Goal: Transaction & Acquisition: Purchase product/service

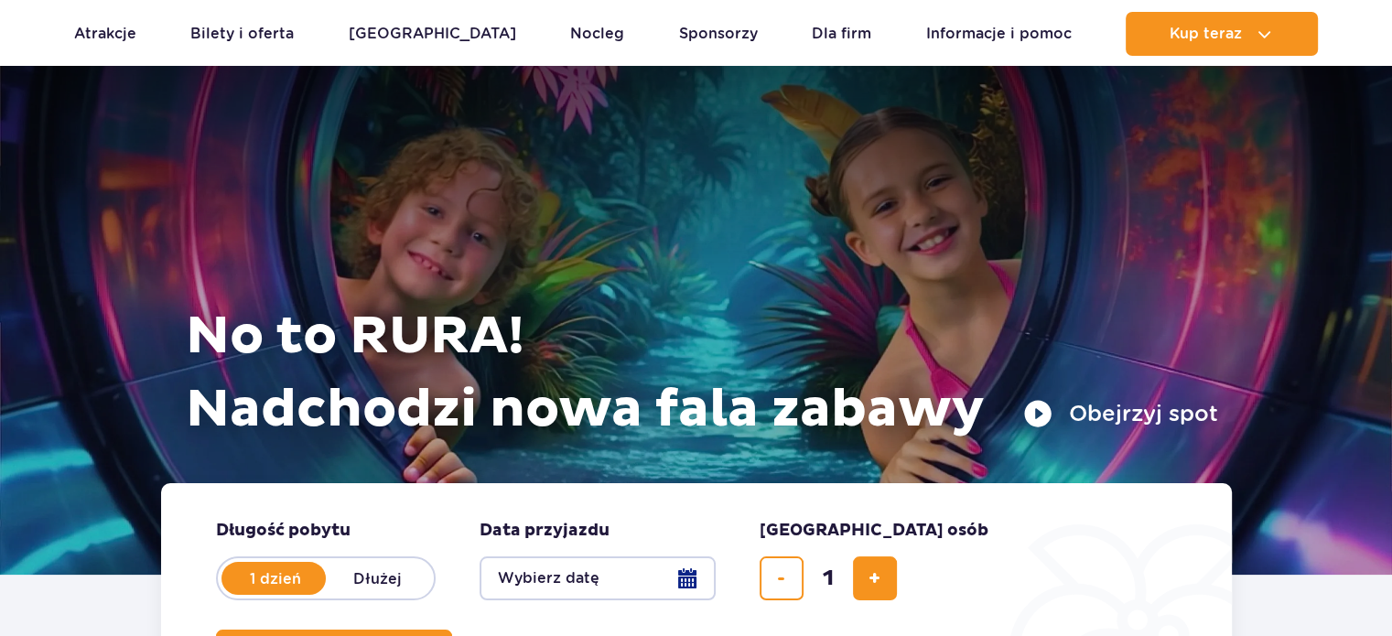
scroll to position [274, 0]
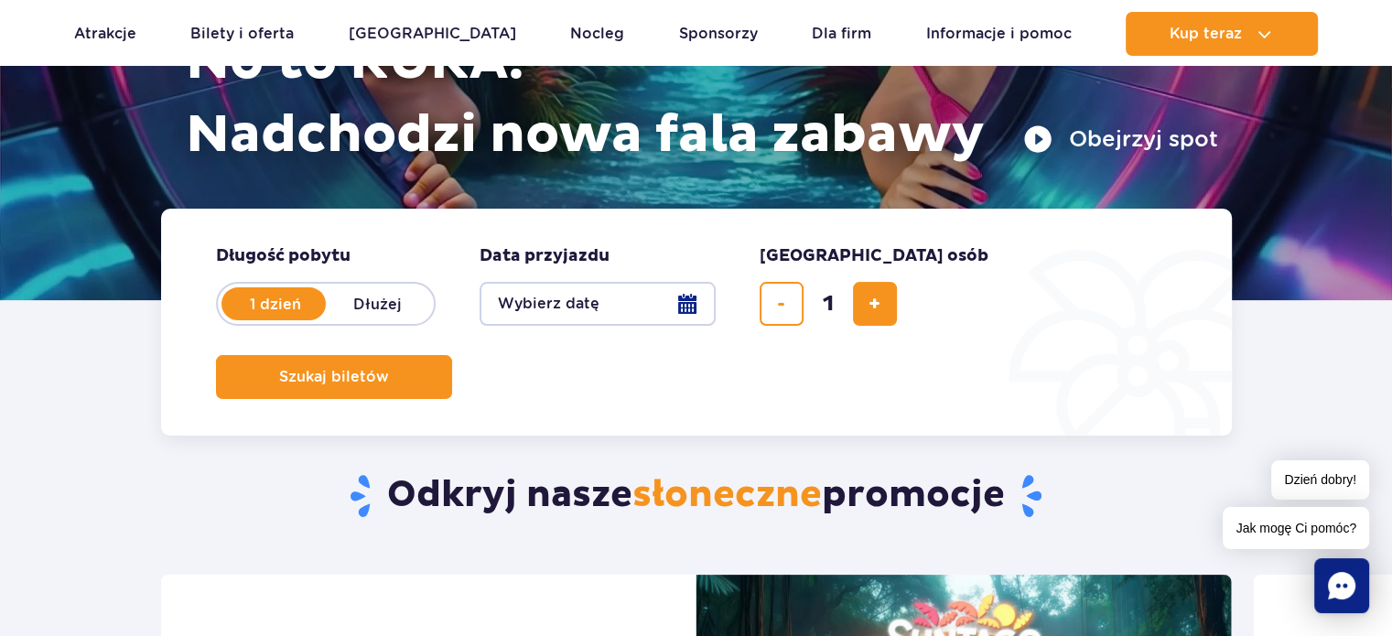
click at [624, 311] on button "Wybierz datę" at bounding box center [597, 304] width 236 height 44
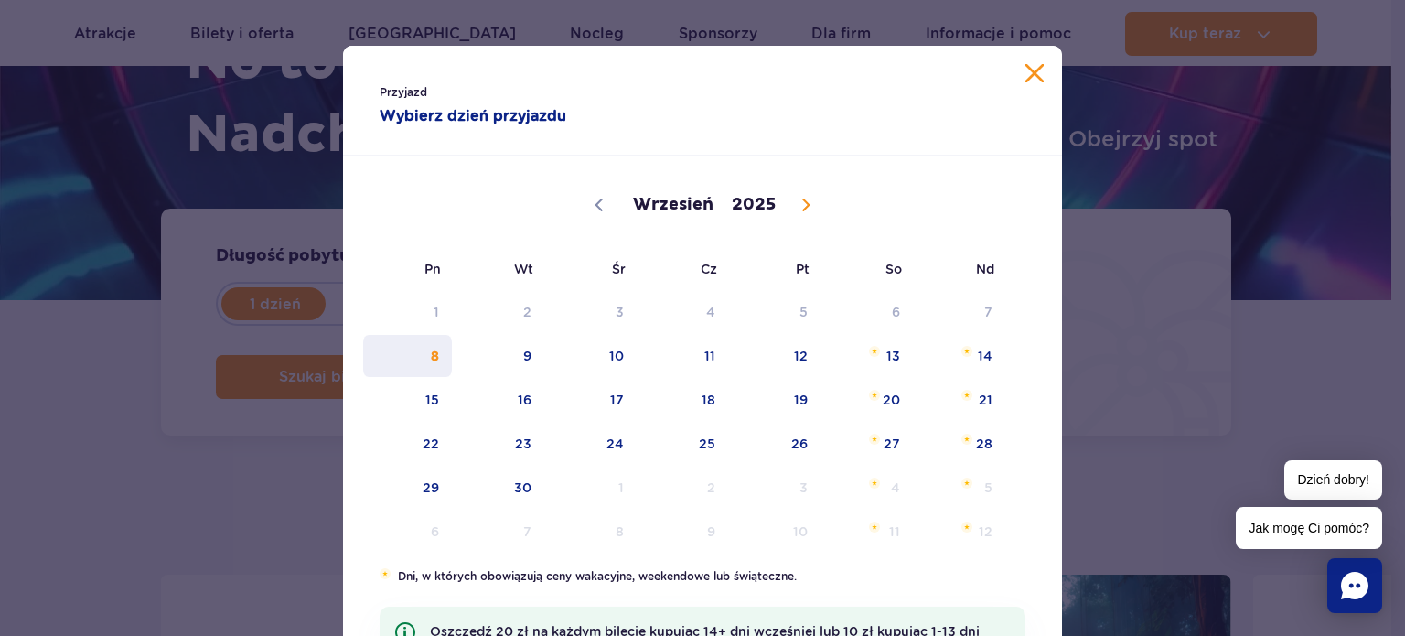
click at [436, 353] on span "8" at bounding box center [407, 356] width 92 height 42
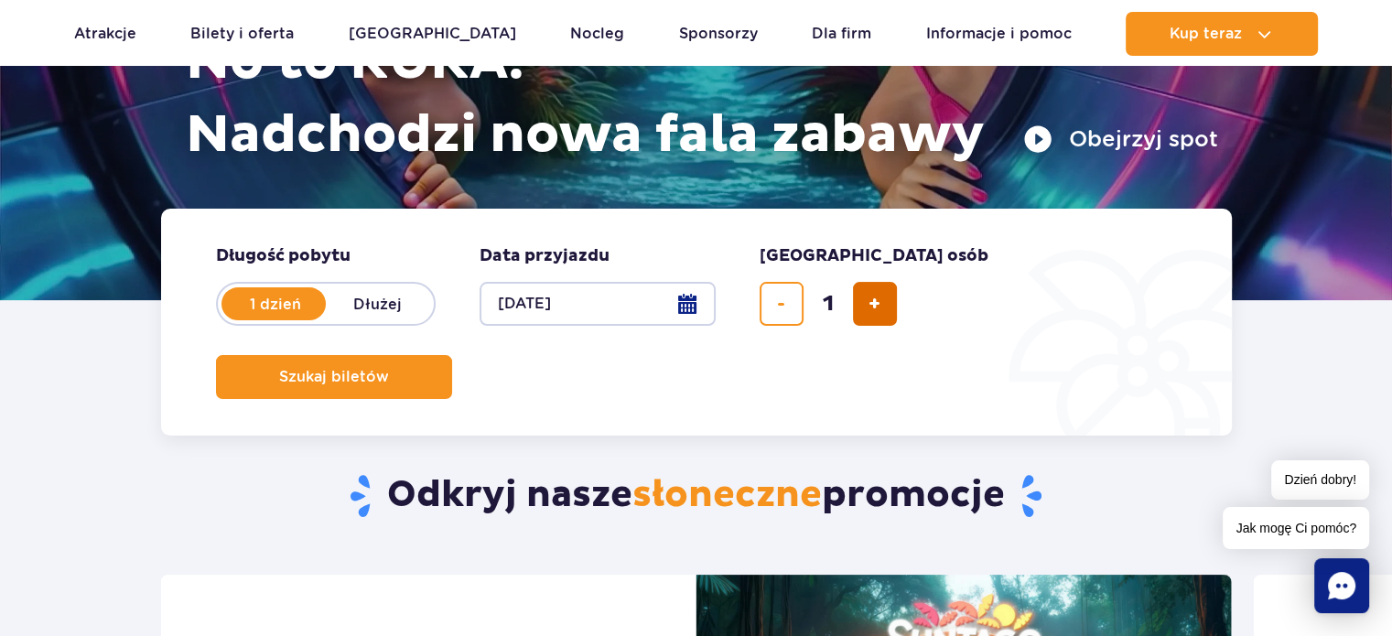
click at [868, 304] on span "dodaj bilet" at bounding box center [874, 304] width 12 height 0
type input "2"
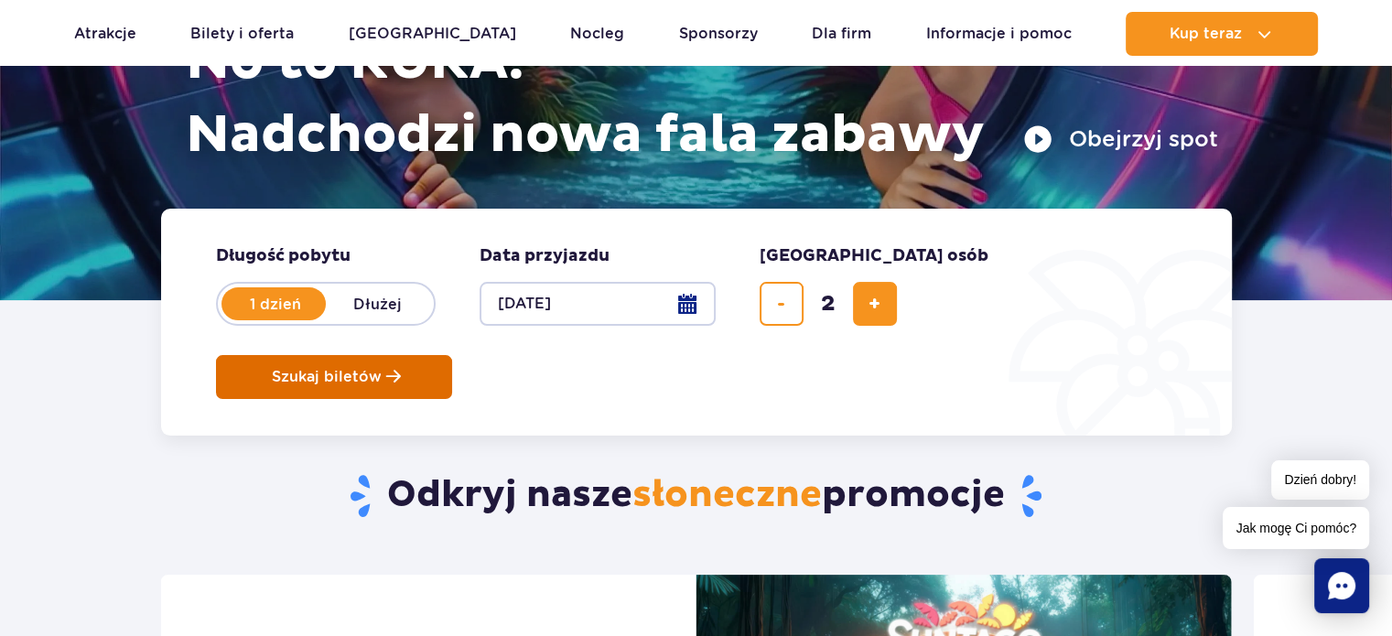
click at [382, 369] on span "Szukaj biletów" at bounding box center [327, 377] width 110 height 16
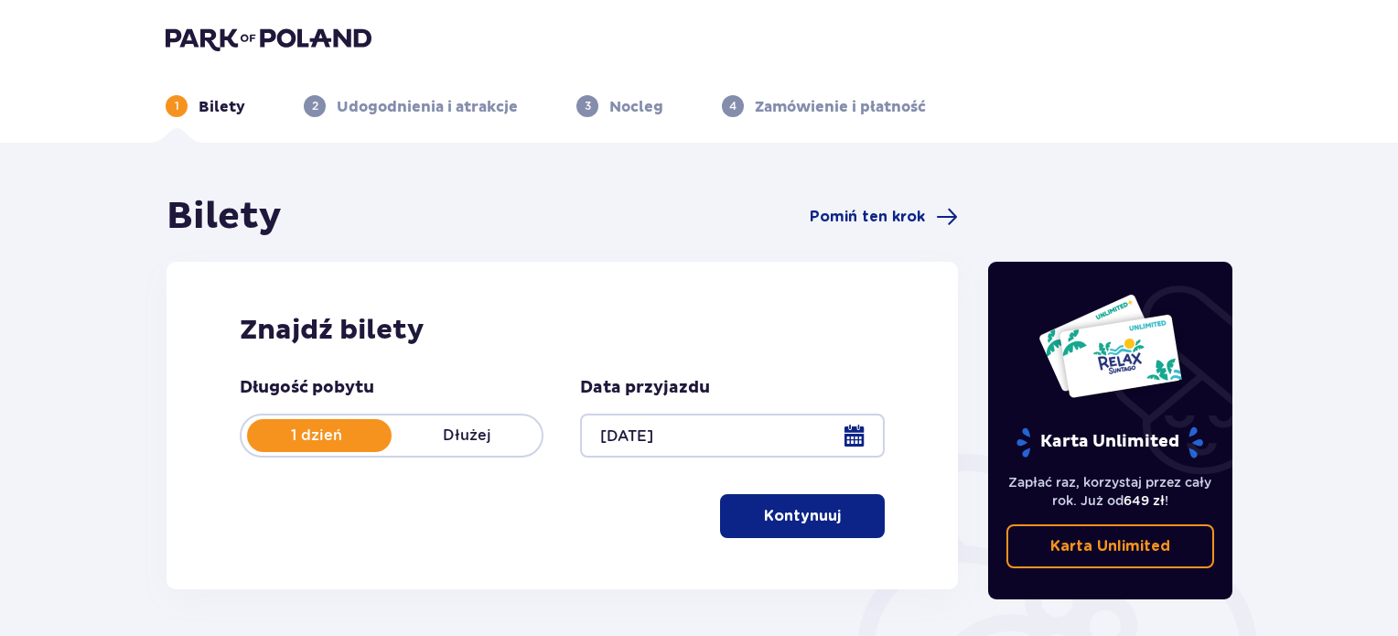
click at [791, 511] on p "Kontynuuj" at bounding box center [802, 516] width 77 height 20
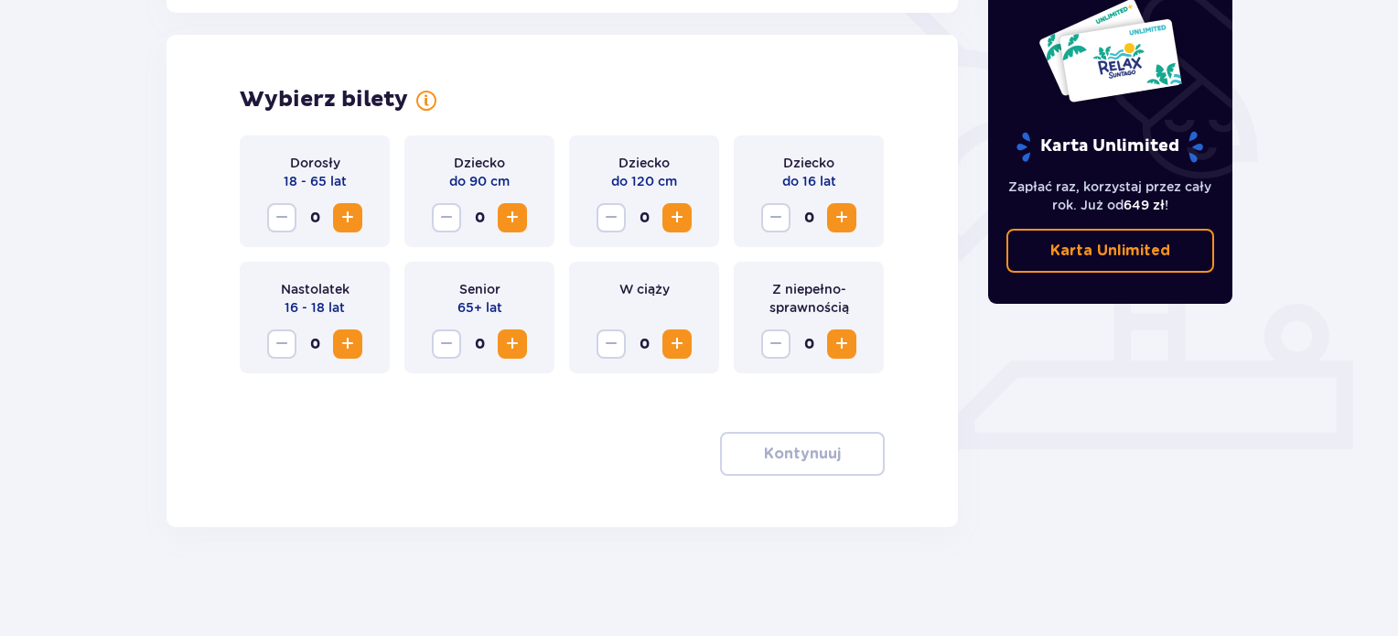
scroll to position [497, 0]
click at [343, 220] on span "Increase" at bounding box center [348, 217] width 22 height 22
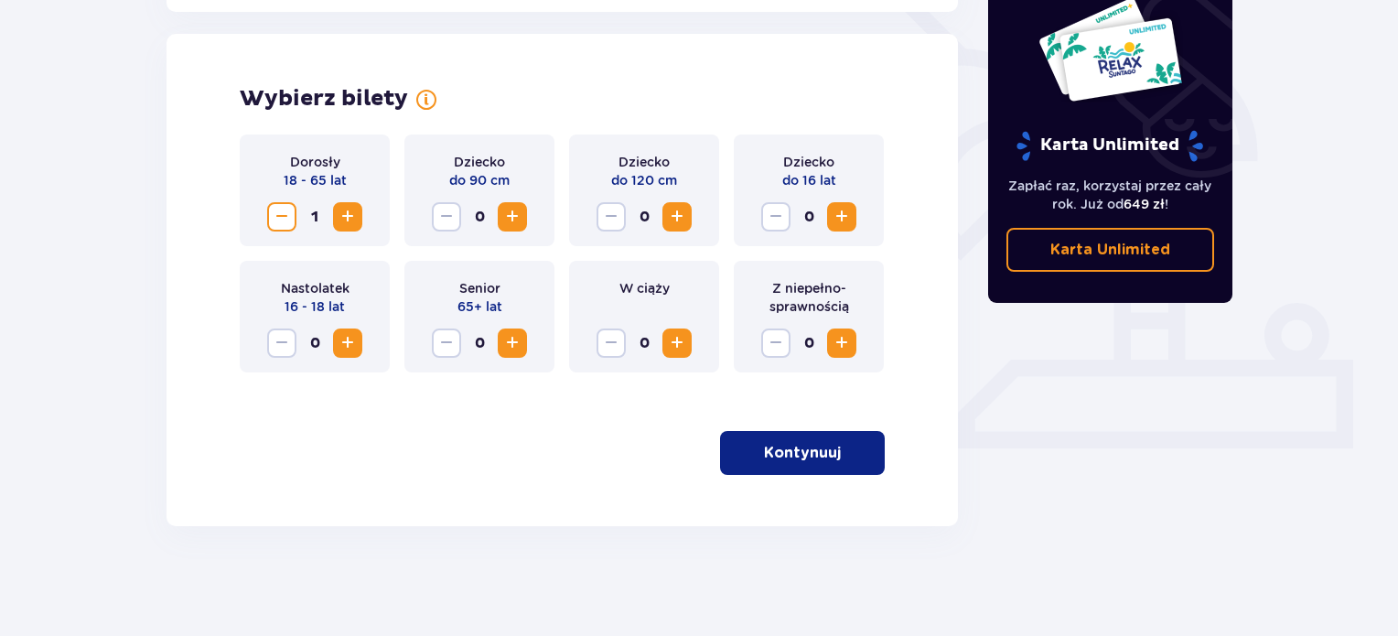
click at [343, 220] on span "Increase" at bounding box center [348, 217] width 22 height 22
click at [764, 446] on p "Kontynuuj" at bounding box center [802, 453] width 77 height 20
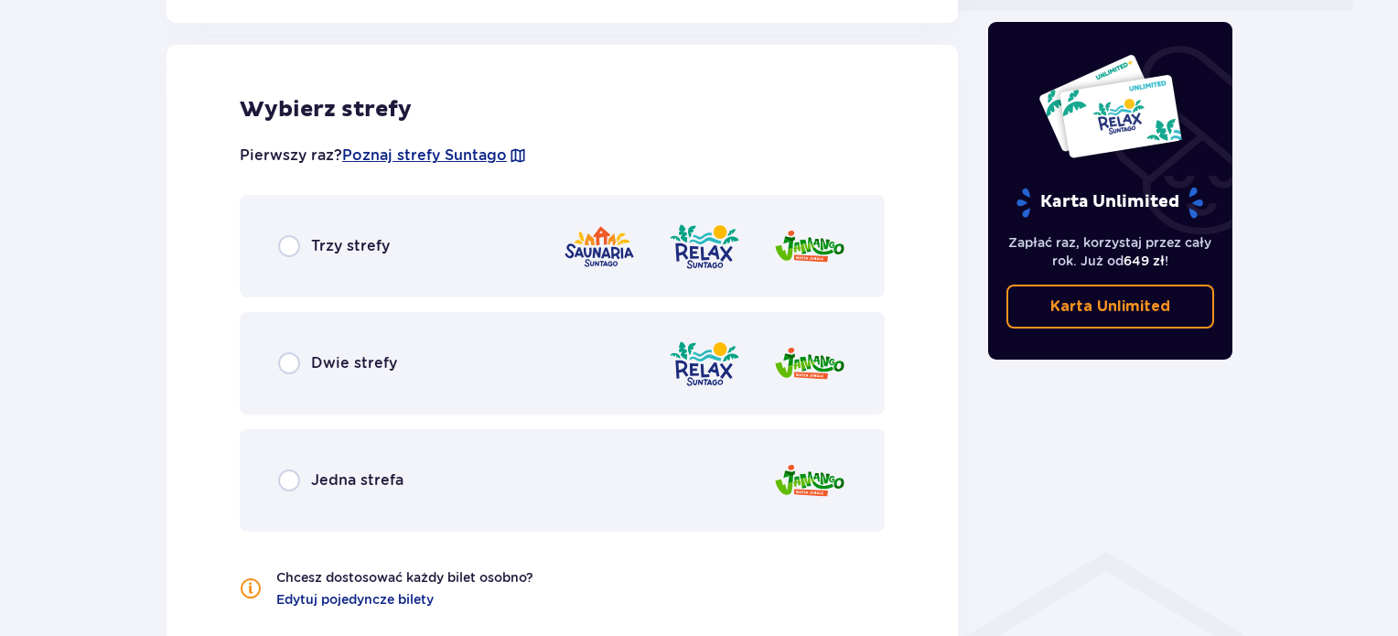
scroll to position [935, 0]
click at [340, 371] on p "Dwie strefy" at bounding box center [354, 362] width 86 height 20
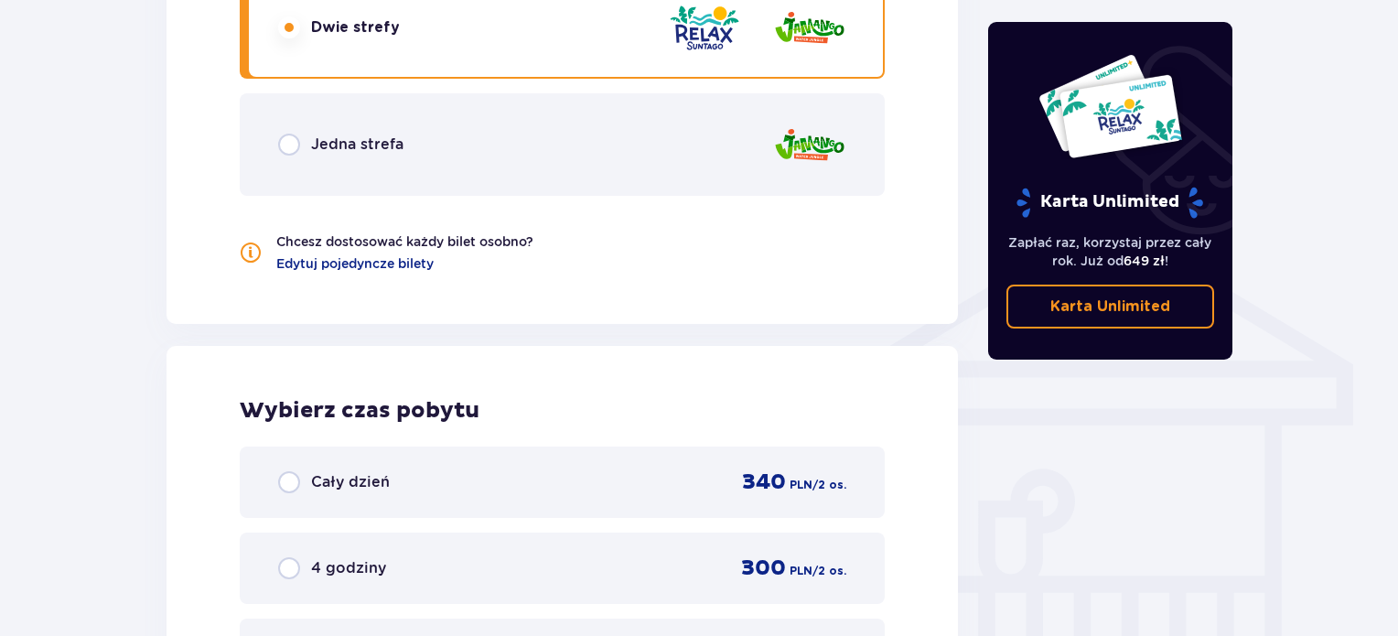
scroll to position [812, 0]
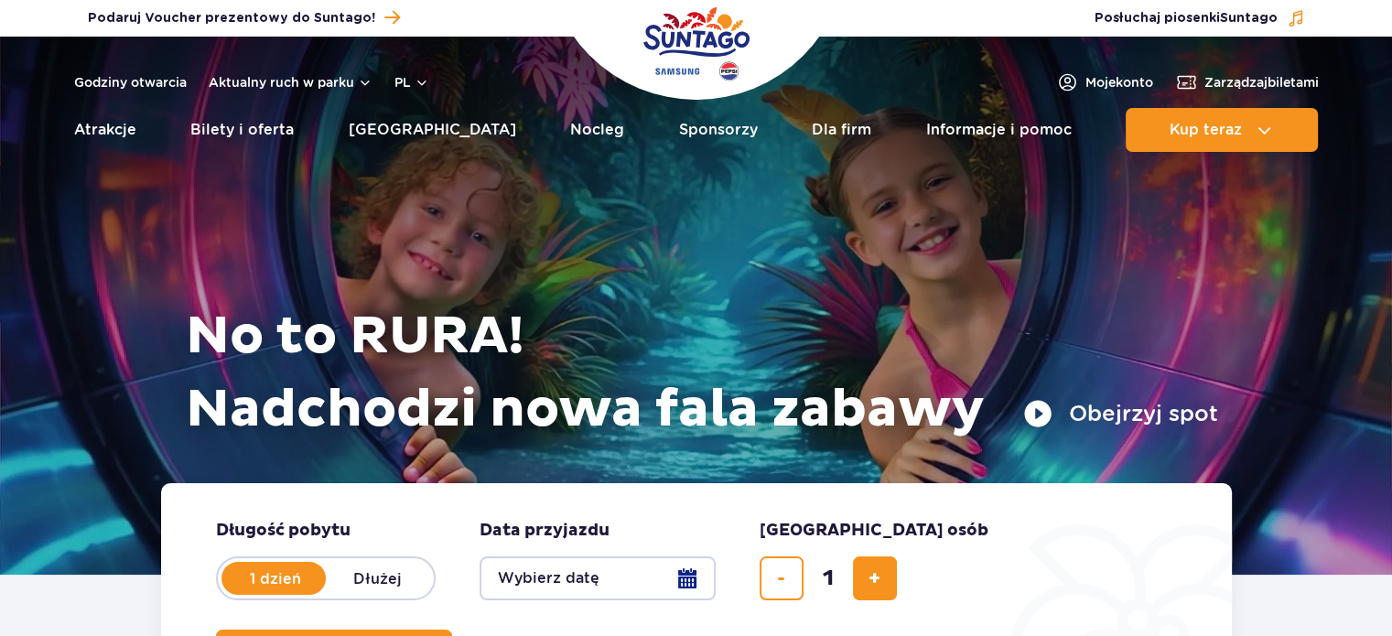
click at [1096, 415] on button "Obejrzyj spot" at bounding box center [1120, 413] width 195 height 29
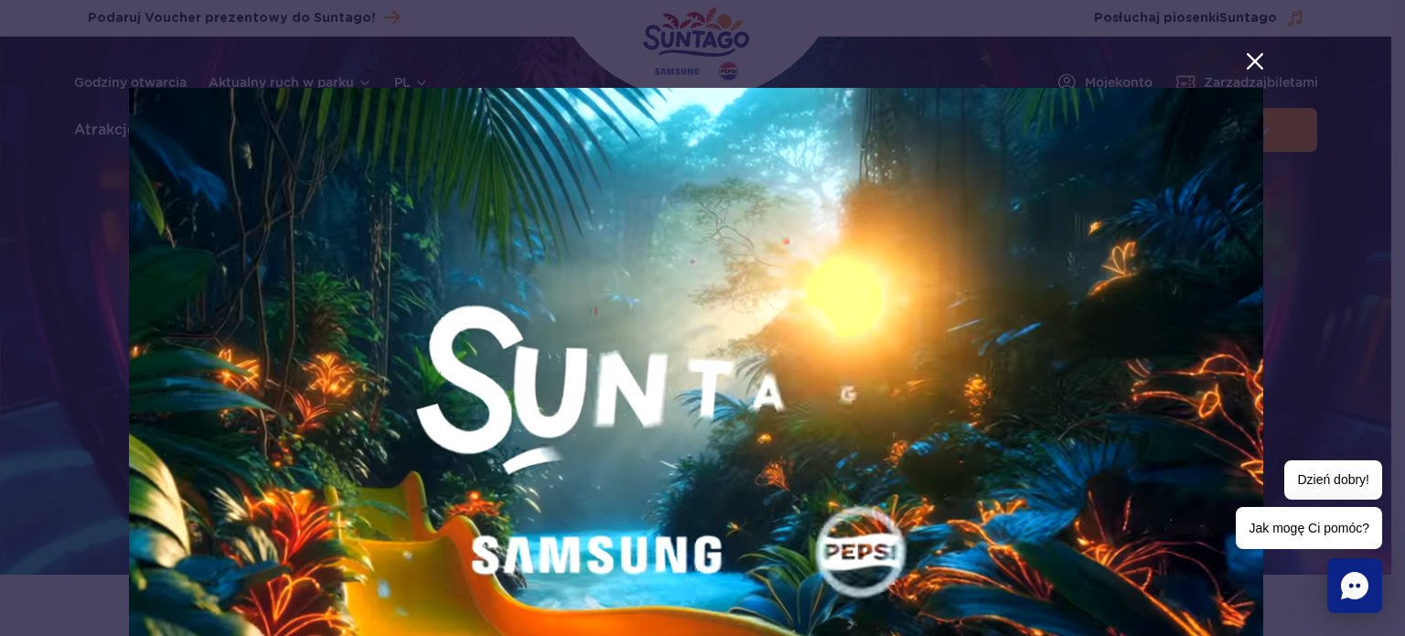
scroll to position [154, 0]
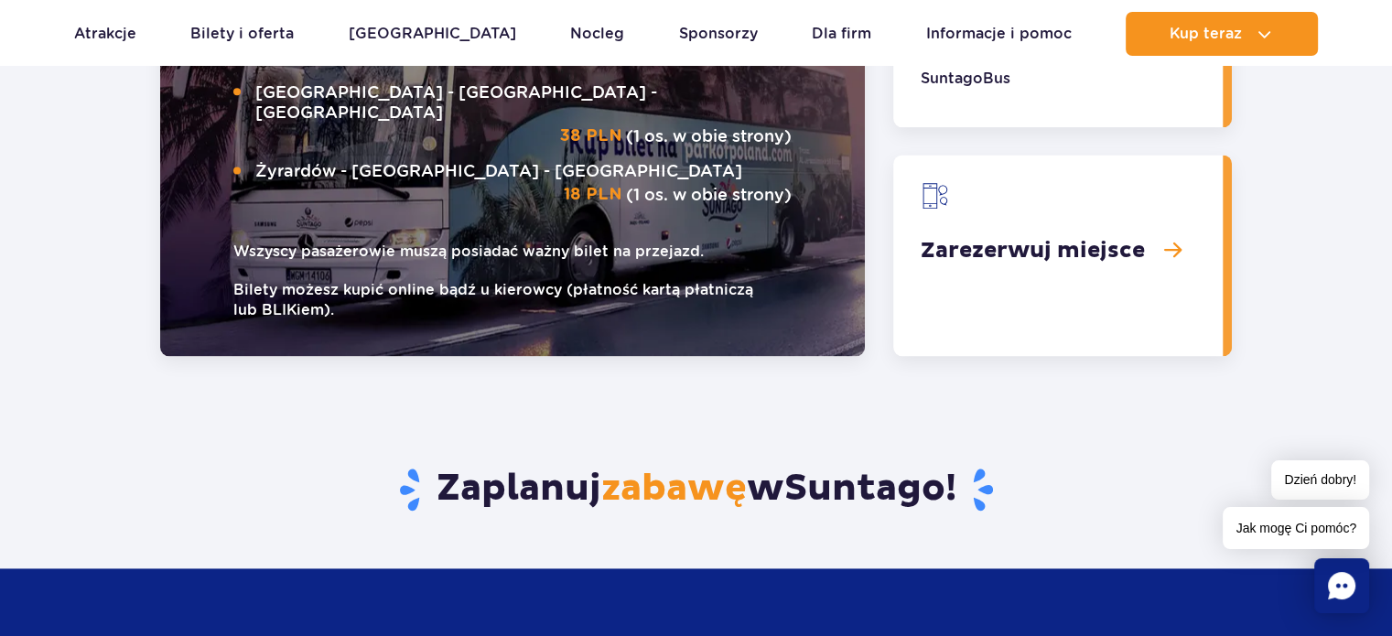
scroll to position [2196, 0]
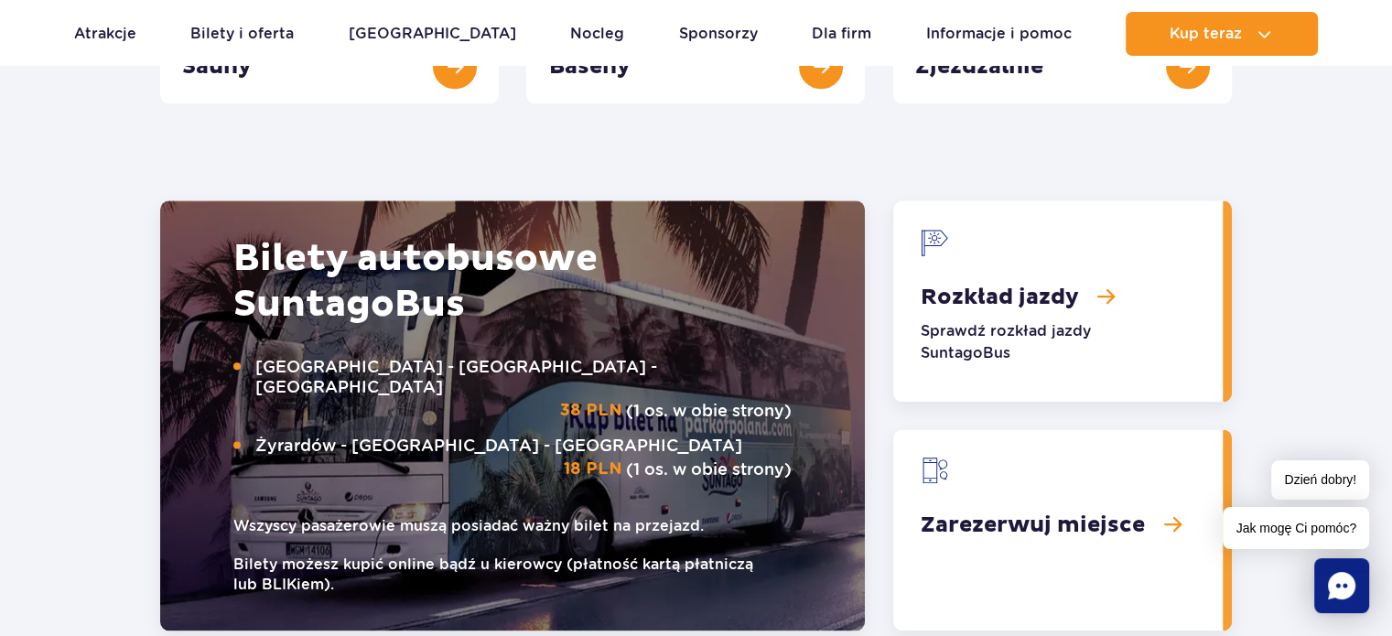
click at [974, 300] on link "Rozkład jazdy" at bounding box center [1057, 300] width 329 height 201
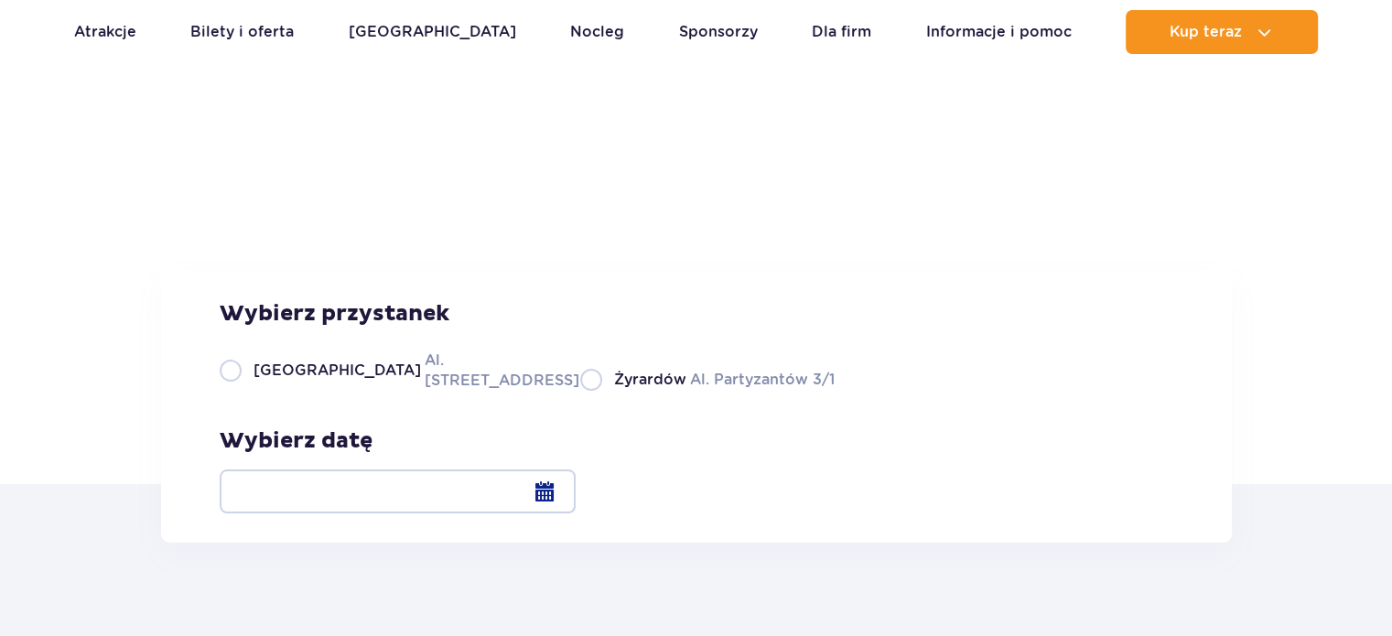
scroll to position [183, 0]
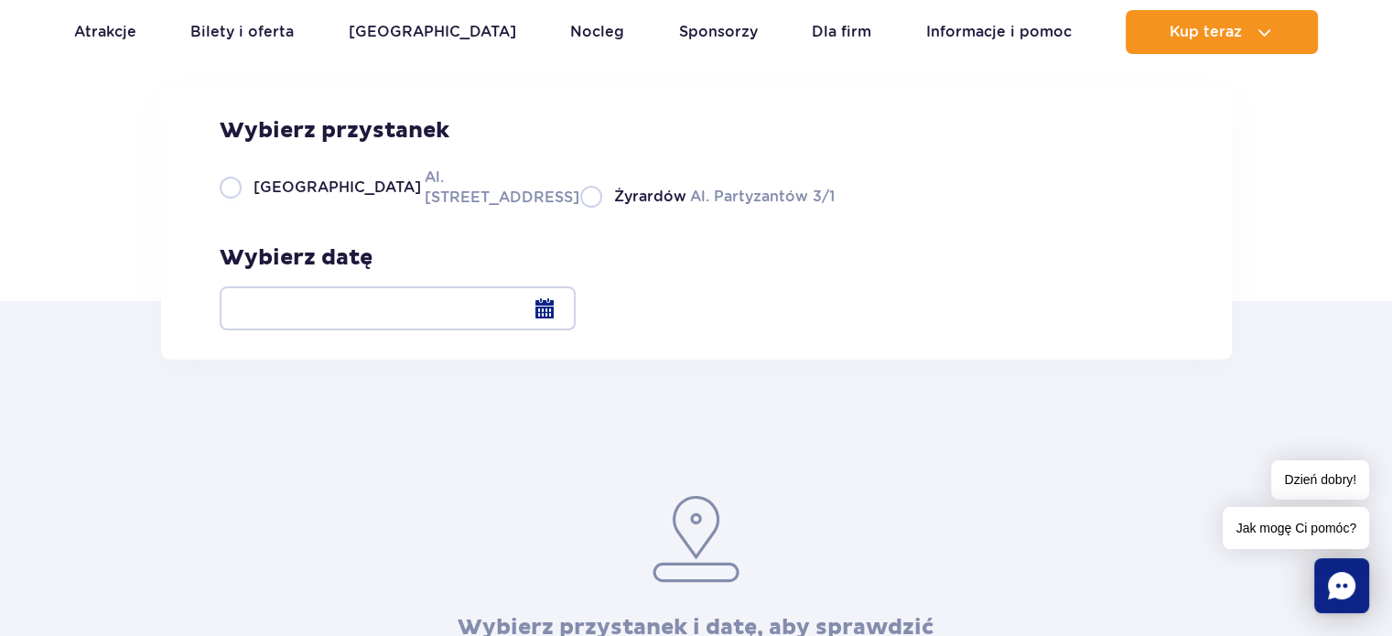
click at [285, 198] on span "[GEOGRAPHIC_DATA]" at bounding box center [336, 188] width 167 height 20
click at [240, 208] on input "Warszawa Al. Jerozolimskie 56" at bounding box center [230, 206] width 20 height 4
radio input "true"
click at [576, 306] on div at bounding box center [398, 308] width 356 height 44
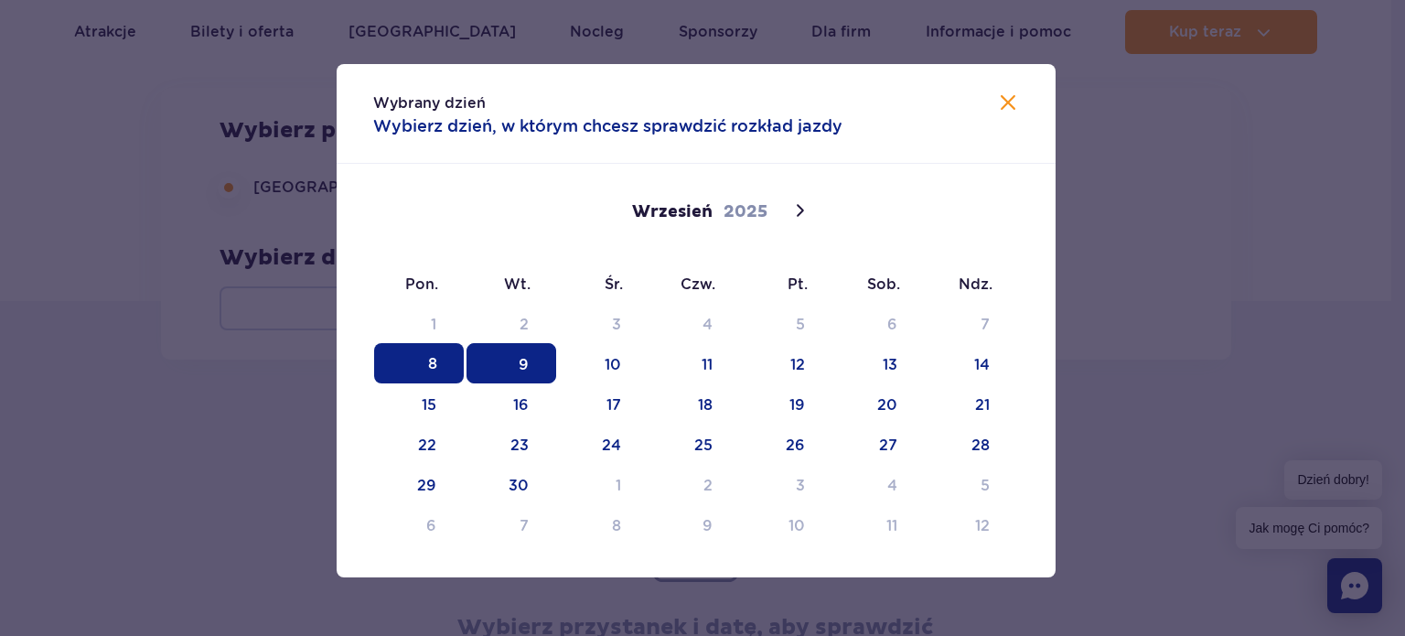
click at [527, 372] on span "9" at bounding box center [512, 363] width 90 height 40
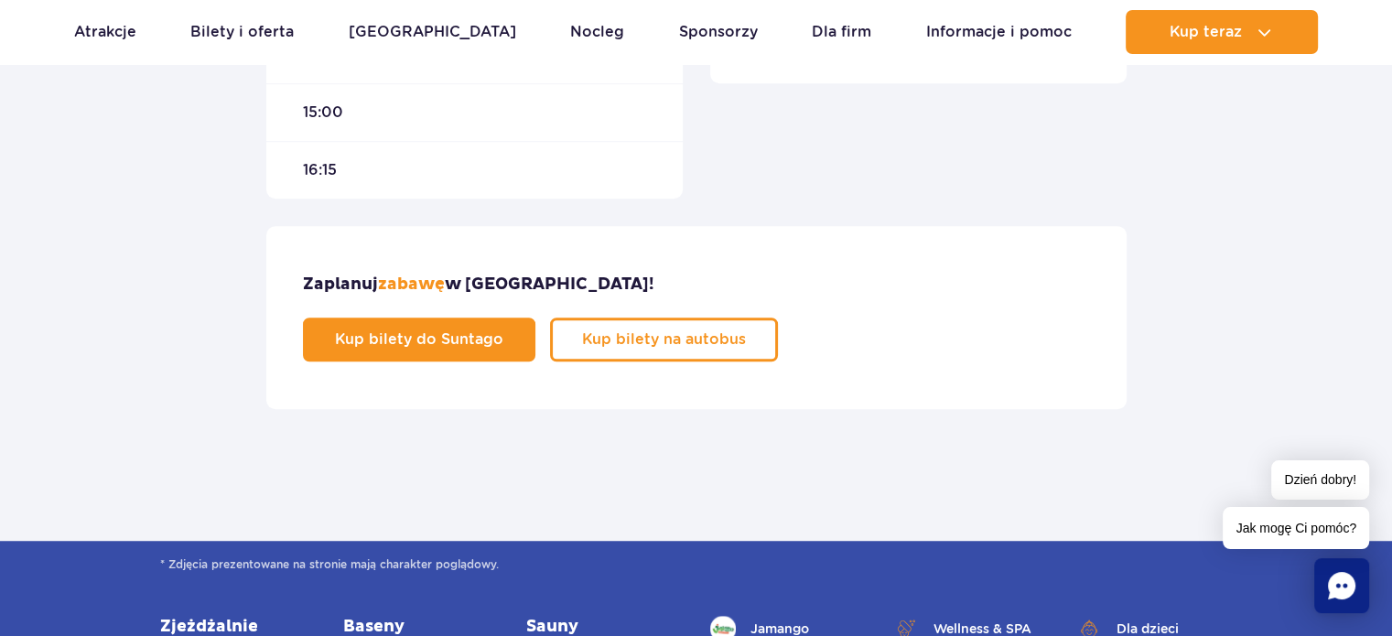
scroll to position [1006, 0]
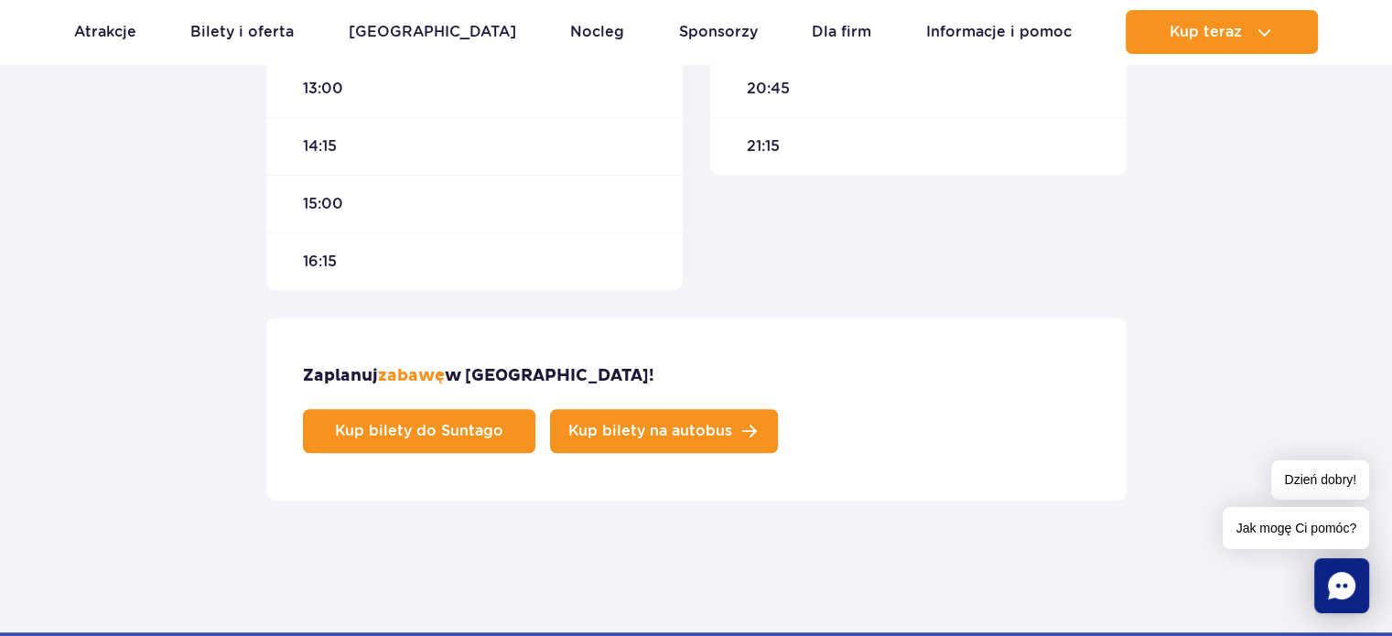
click at [732, 424] on span "Kup bilety na autobus" at bounding box center [650, 431] width 164 height 15
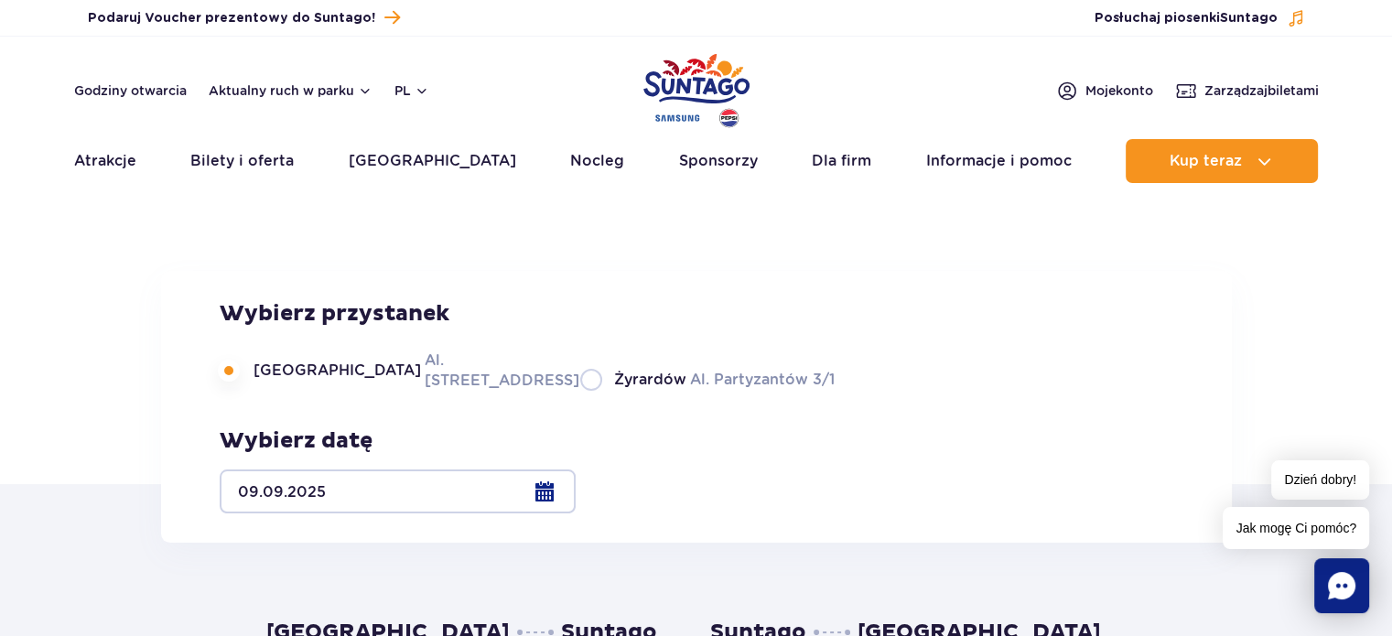
scroll to position [274, 0]
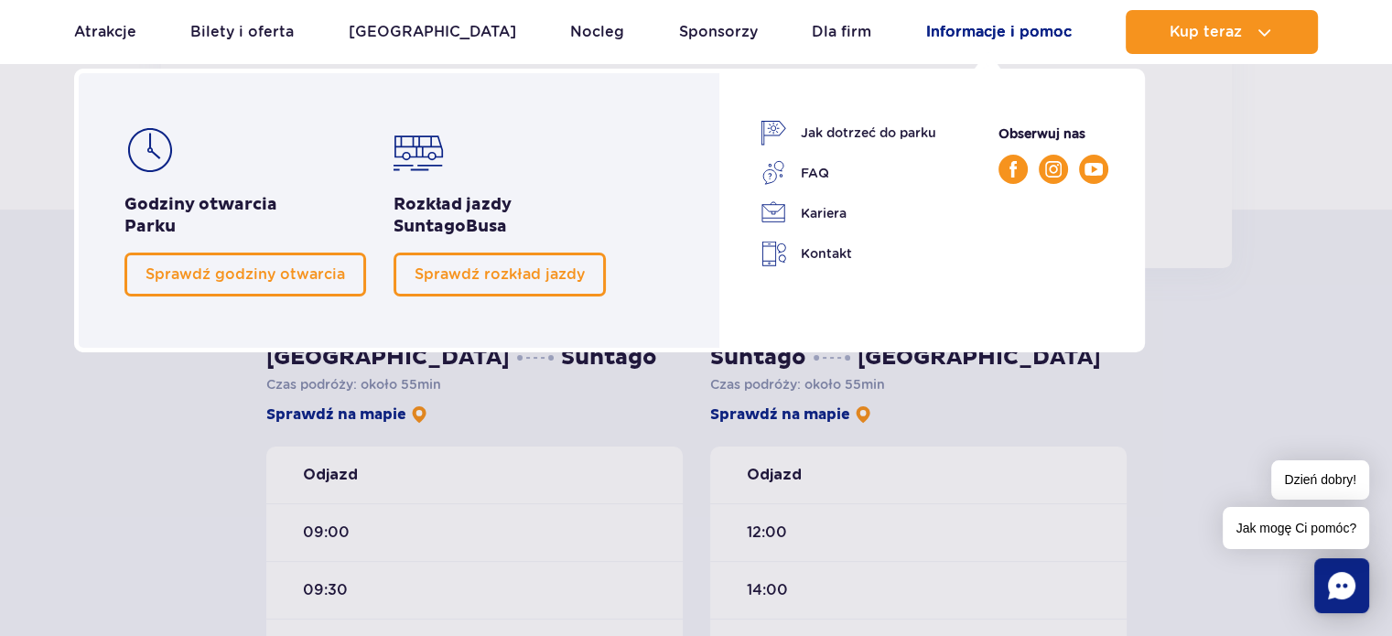
click at [974, 32] on link "Informacje i pomoc" at bounding box center [998, 32] width 145 height 44
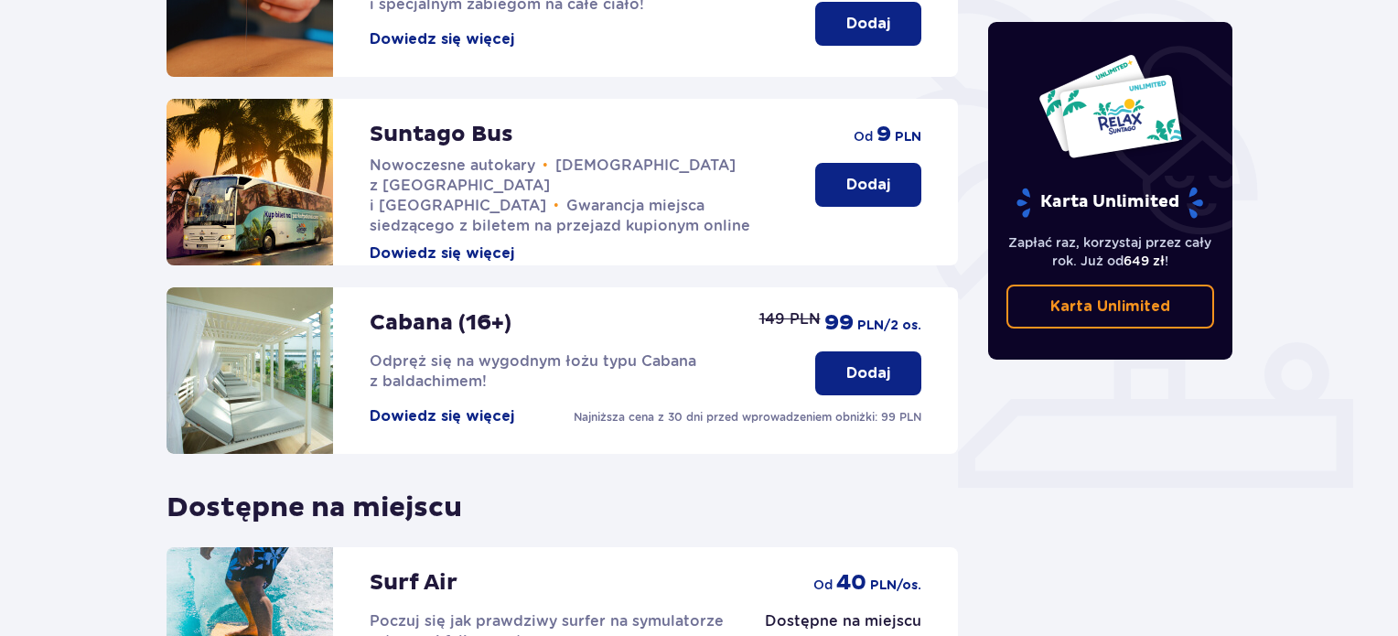
scroll to position [183, 0]
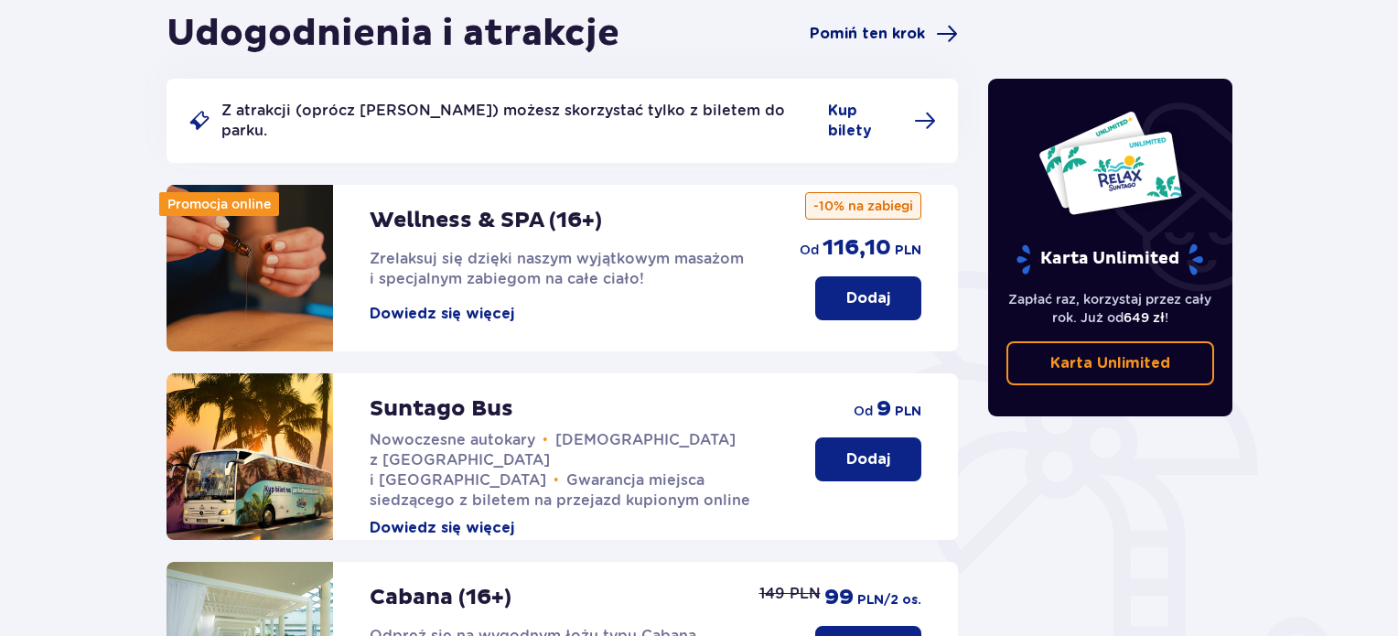
click at [890, 28] on span "Pomiń ten krok" at bounding box center [867, 34] width 115 height 20
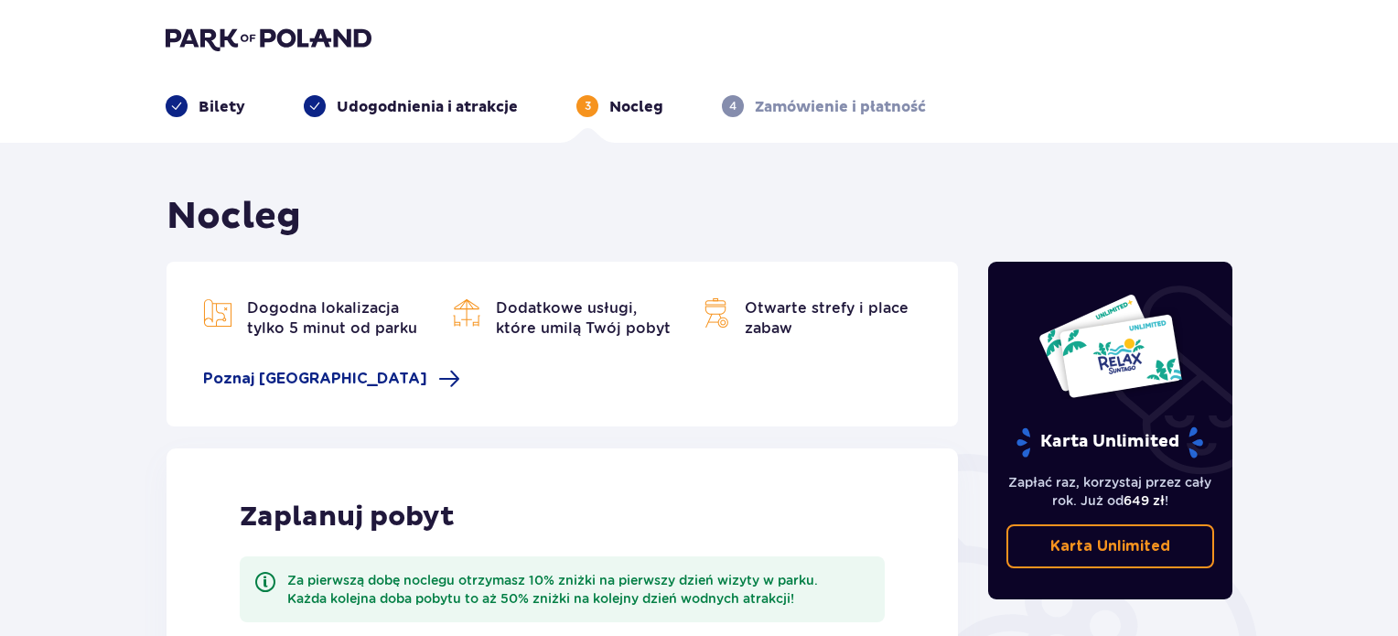
scroll to position [183, 0]
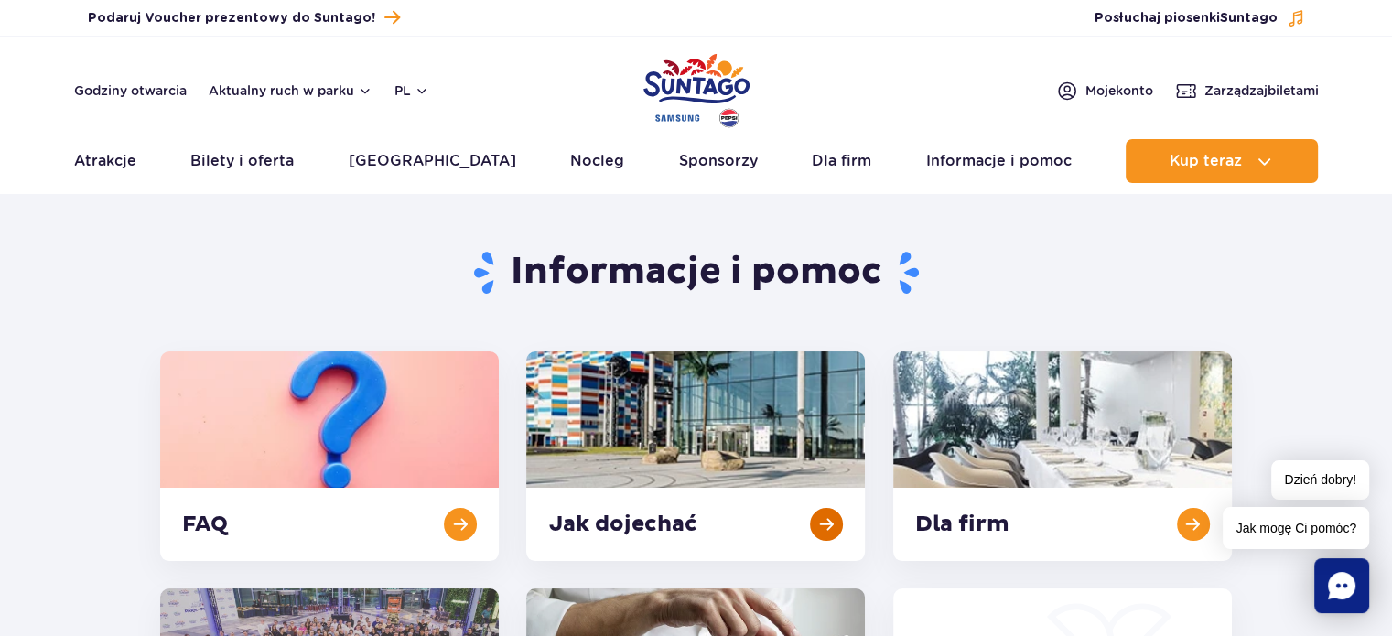
scroll to position [274, 0]
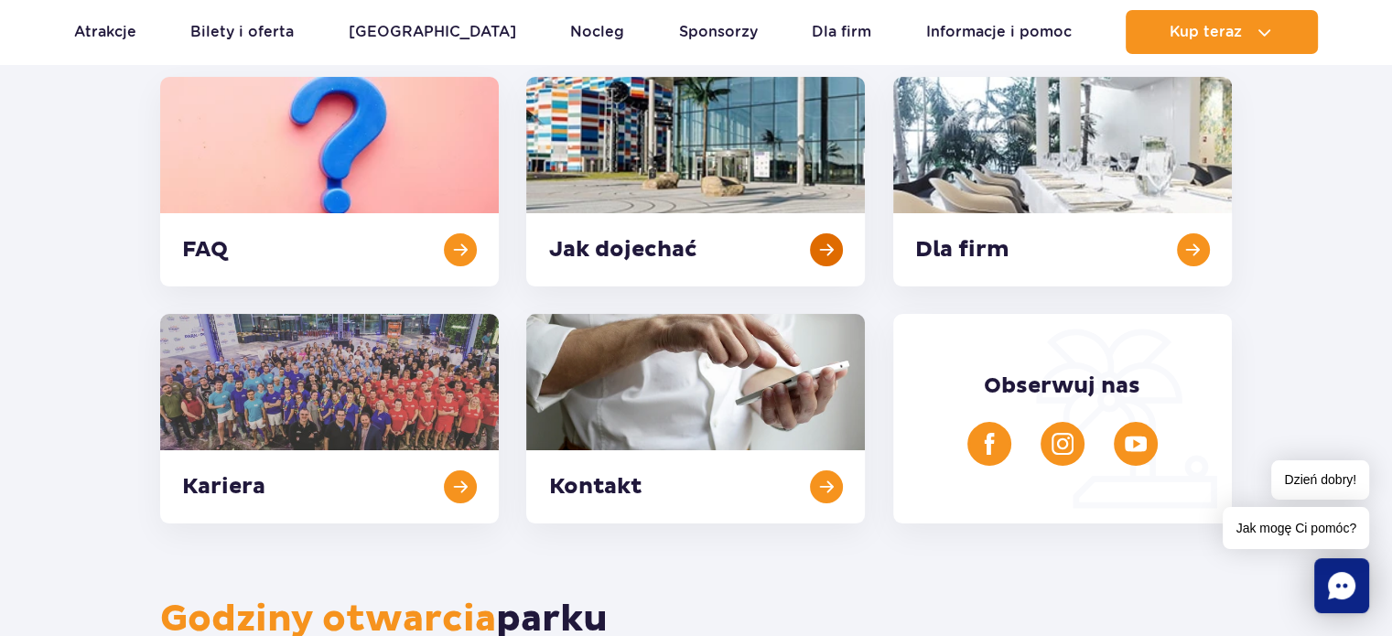
click at [819, 233] on link at bounding box center [695, 182] width 339 height 210
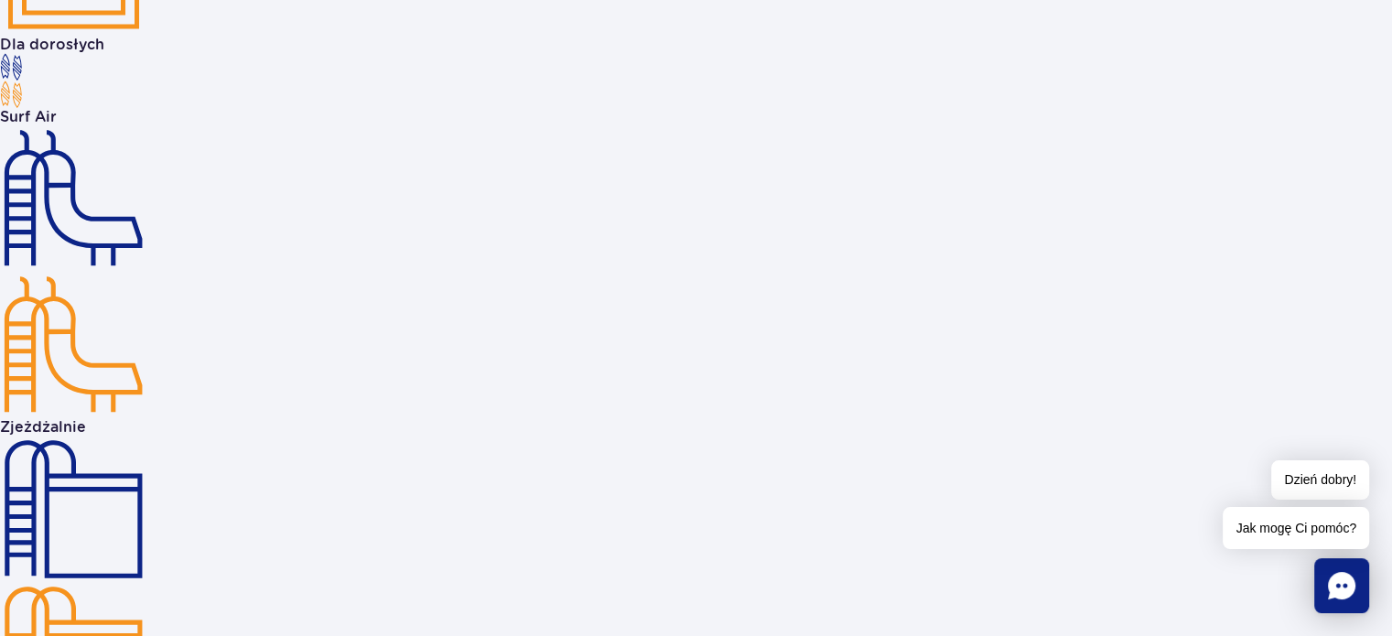
scroll to position [3074, 0]
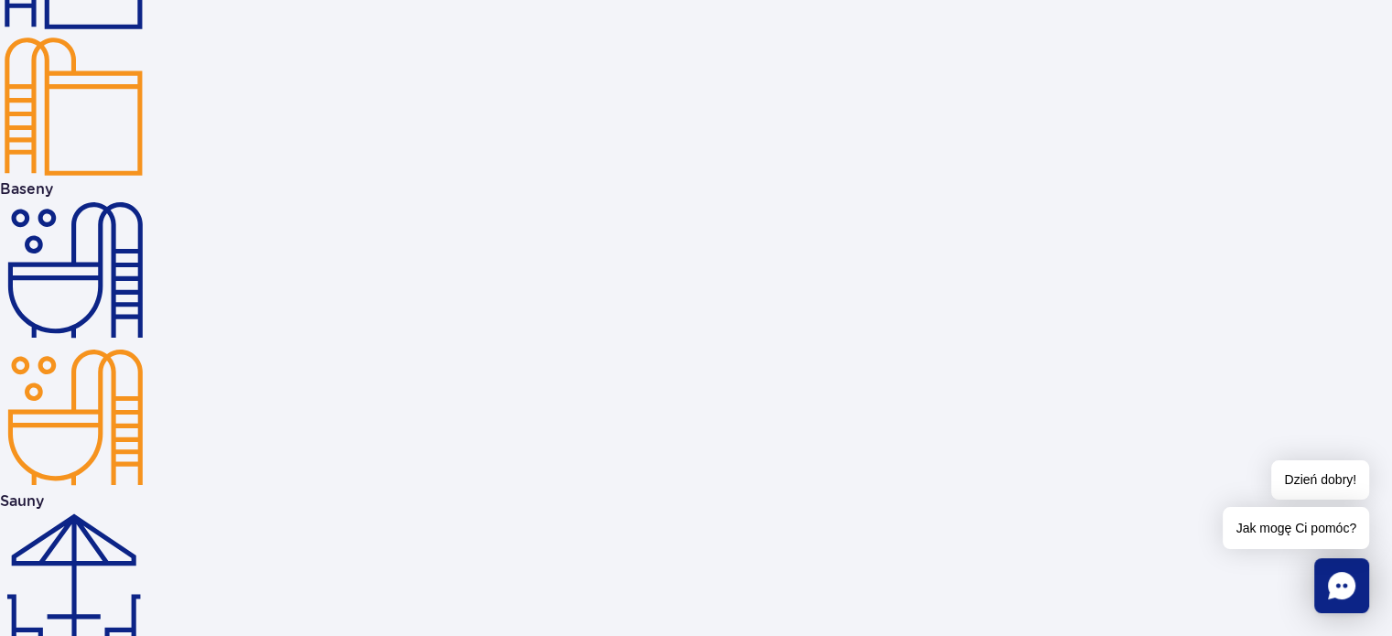
scroll to position [3715, 0]
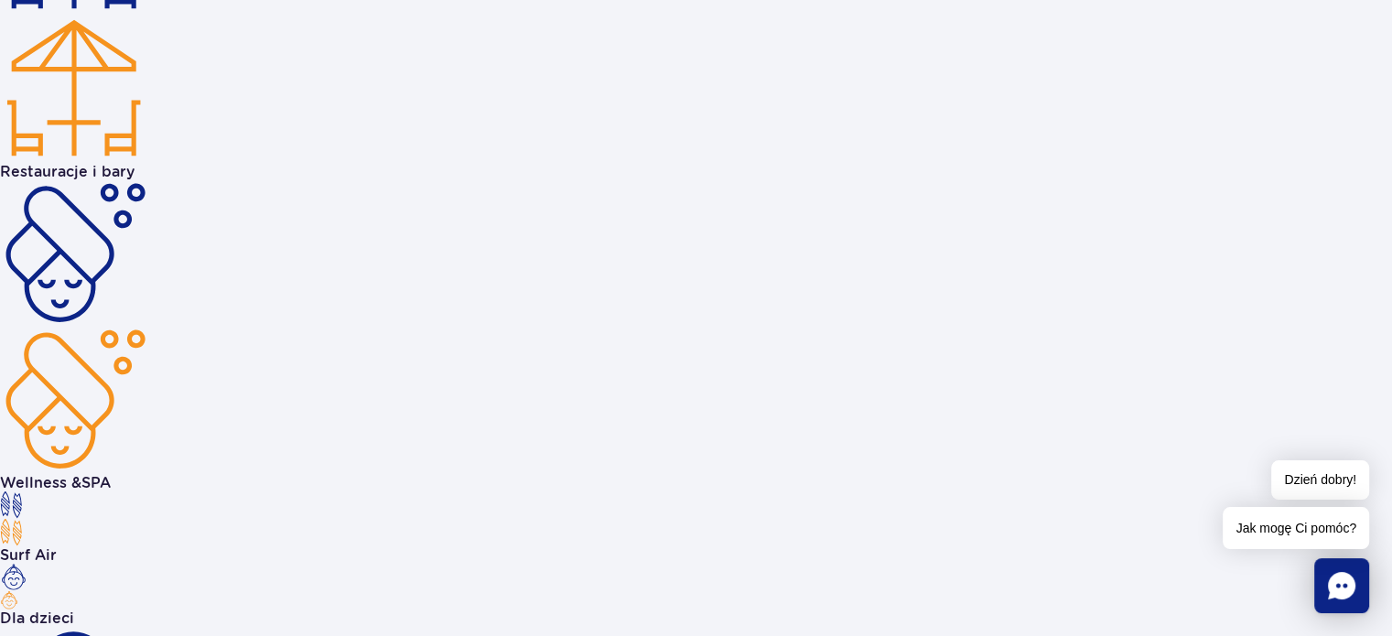
scroll to position [4264, 0]
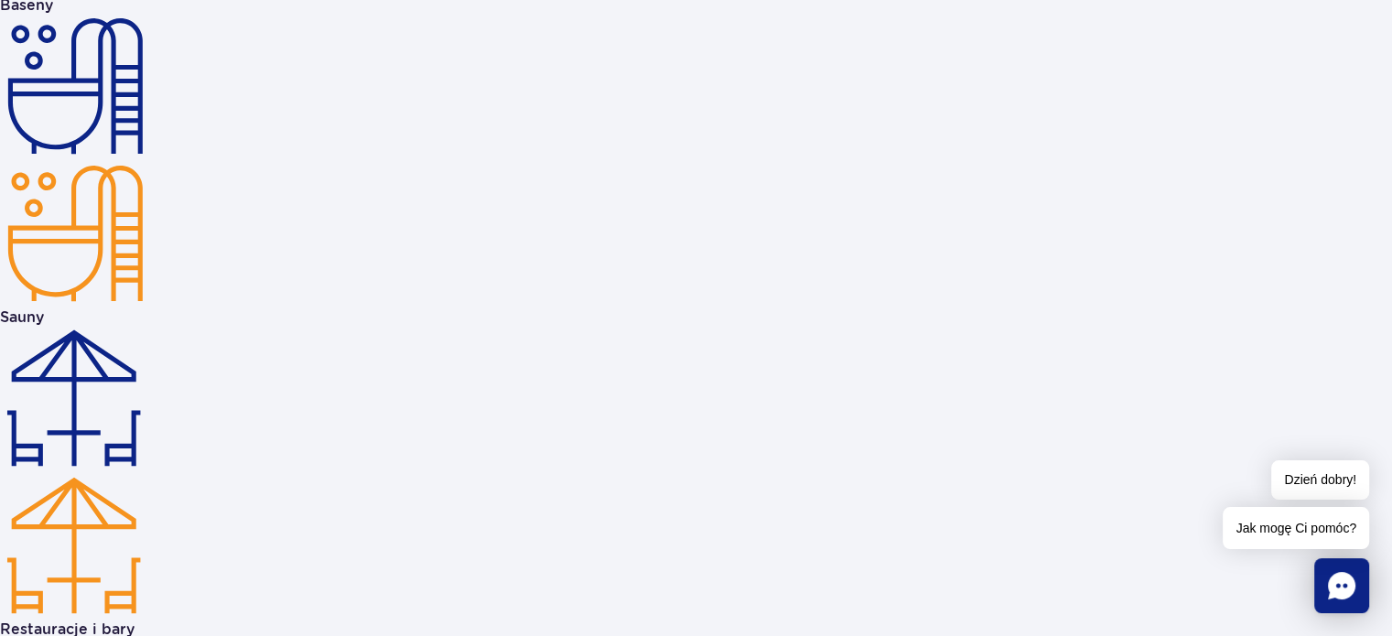
scroll to position [3166, 0]
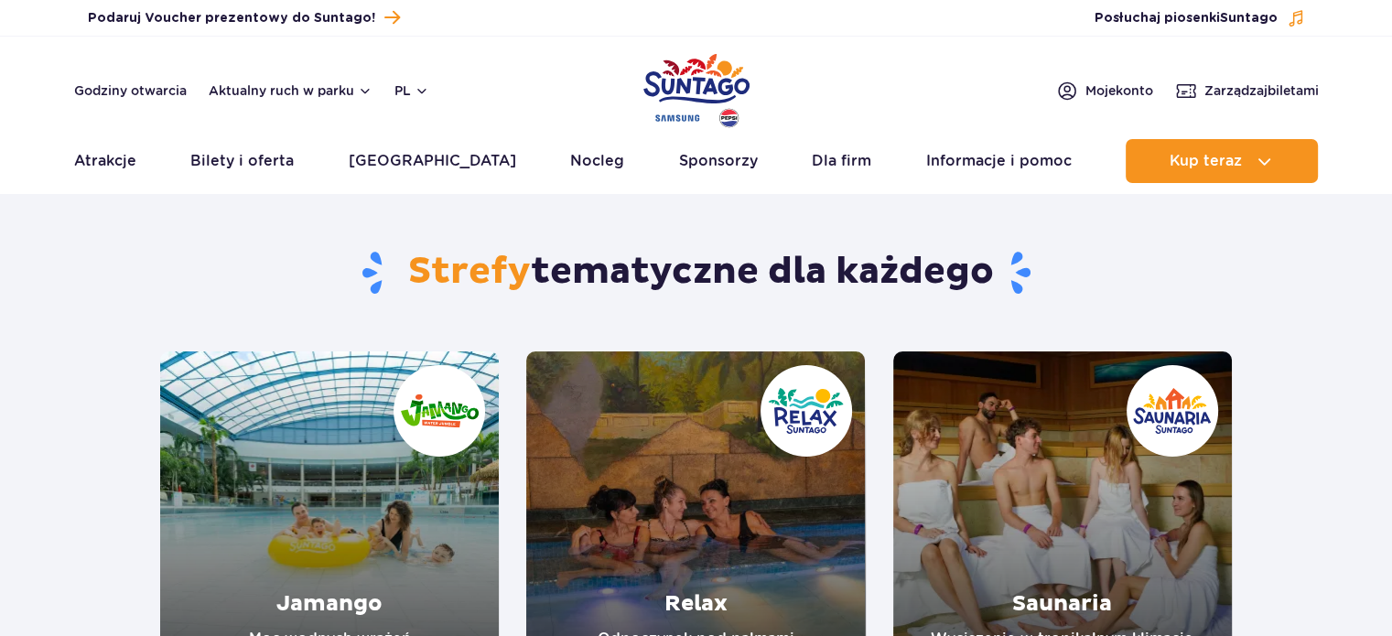
scroll to position [91, 0]
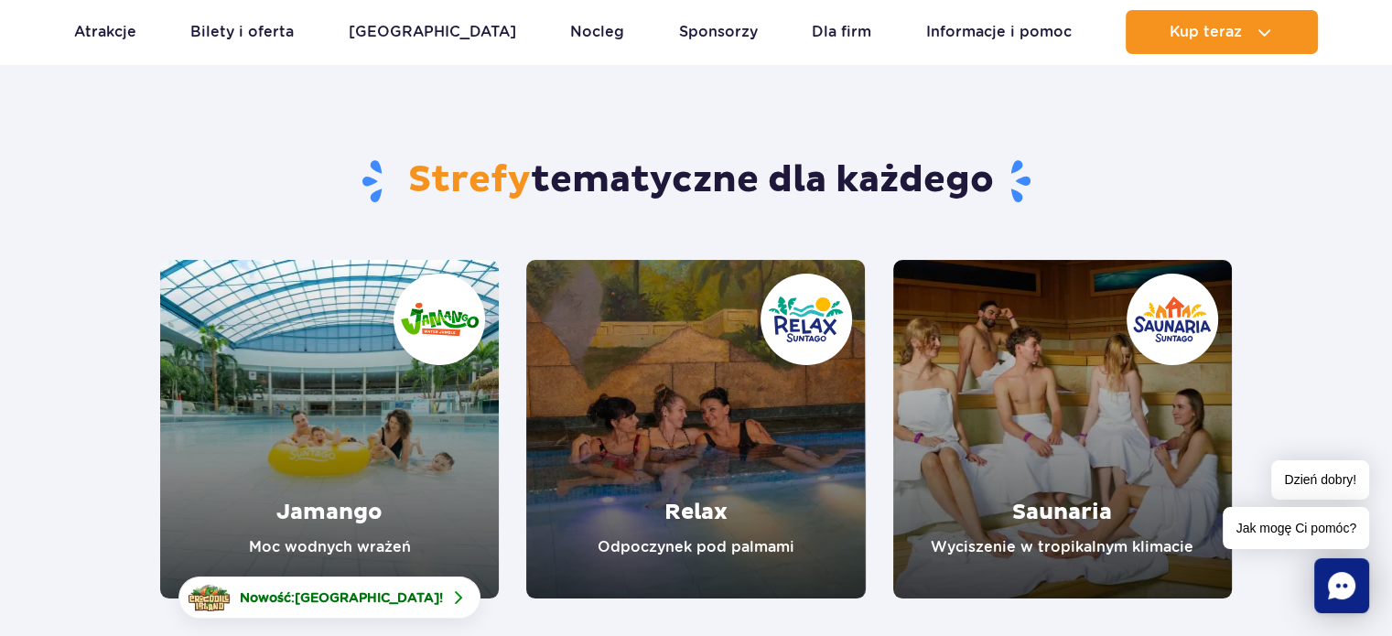
click at [668, 409] on link "Relax" at bounding box center [695, 429] width 339 height 339
click at [403, 403] on link "Jamango" at bounding box center [329, 429] width 339 height 339
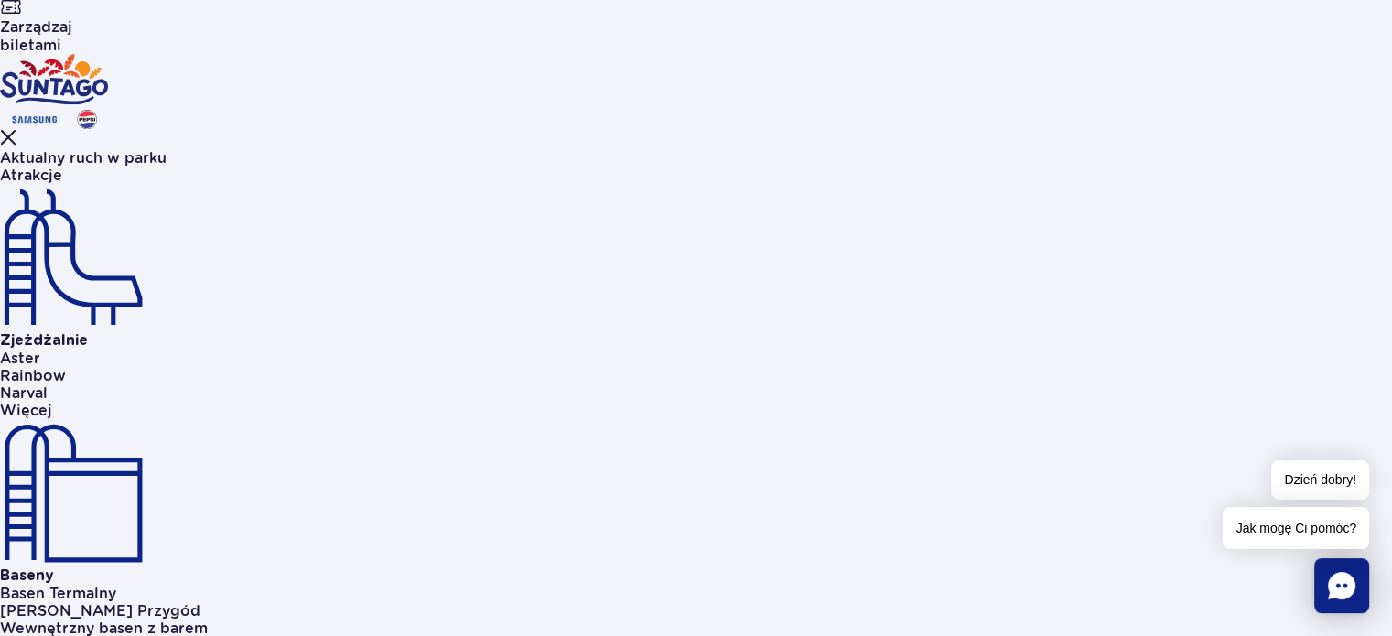
scroll to position [183, 0]
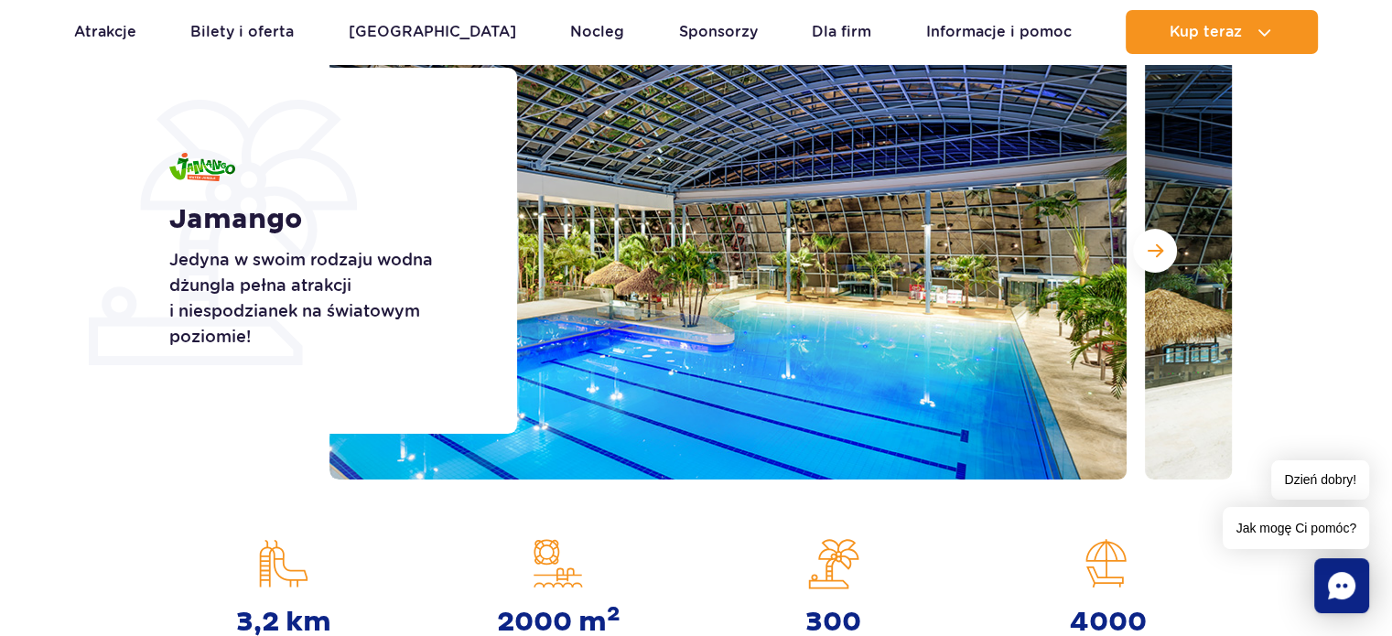
scroll to position [183, 0]
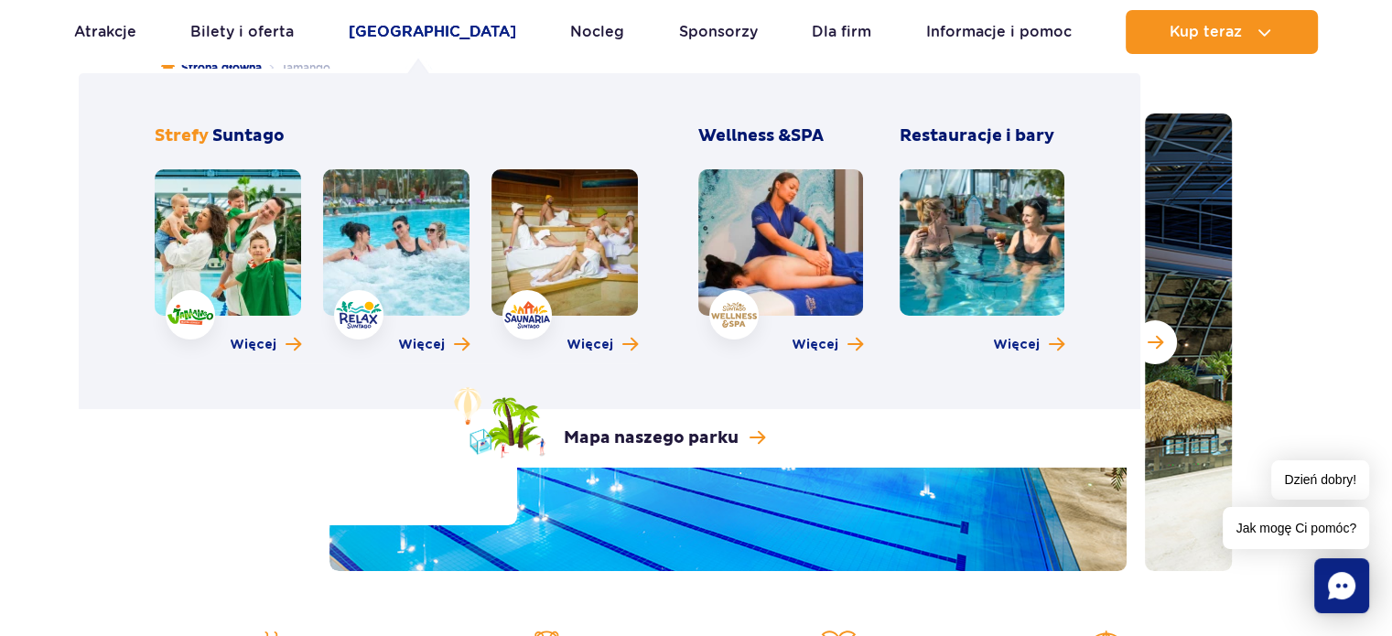
click at [410, 34] on link "[GEOGRAPHIC_DATA]" at bounding box center [432, 32] width 167 height 44
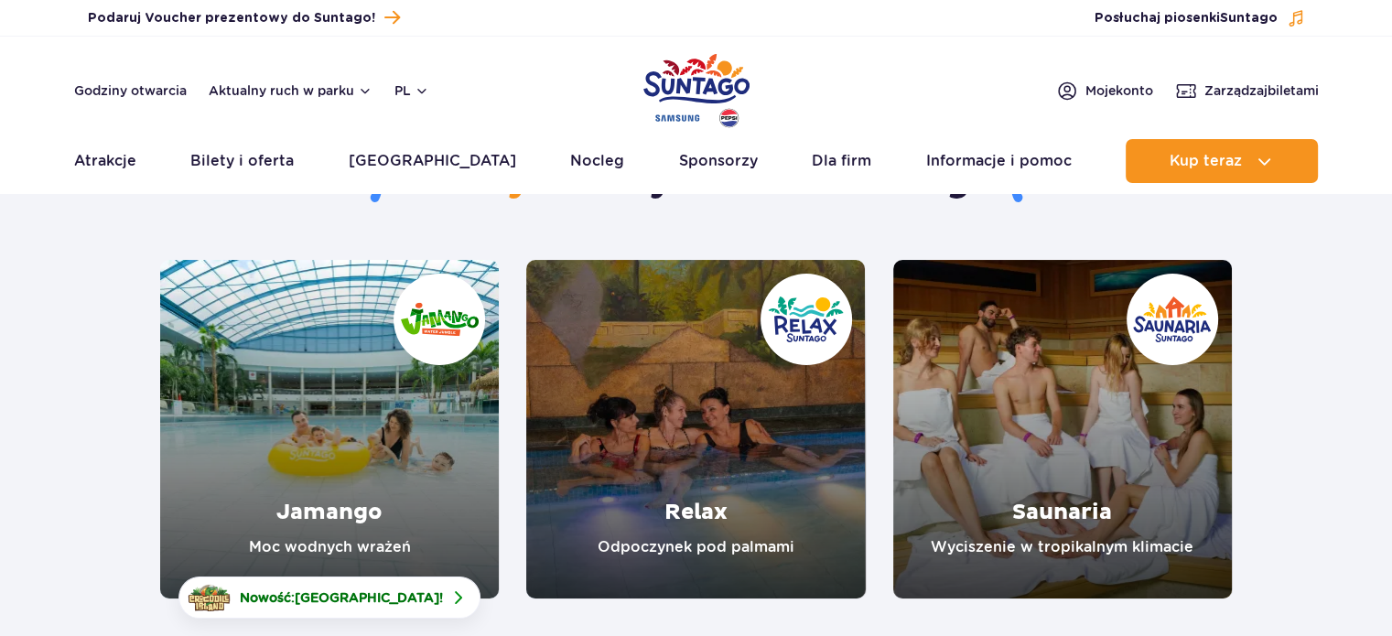
scroll to position [183, 0]
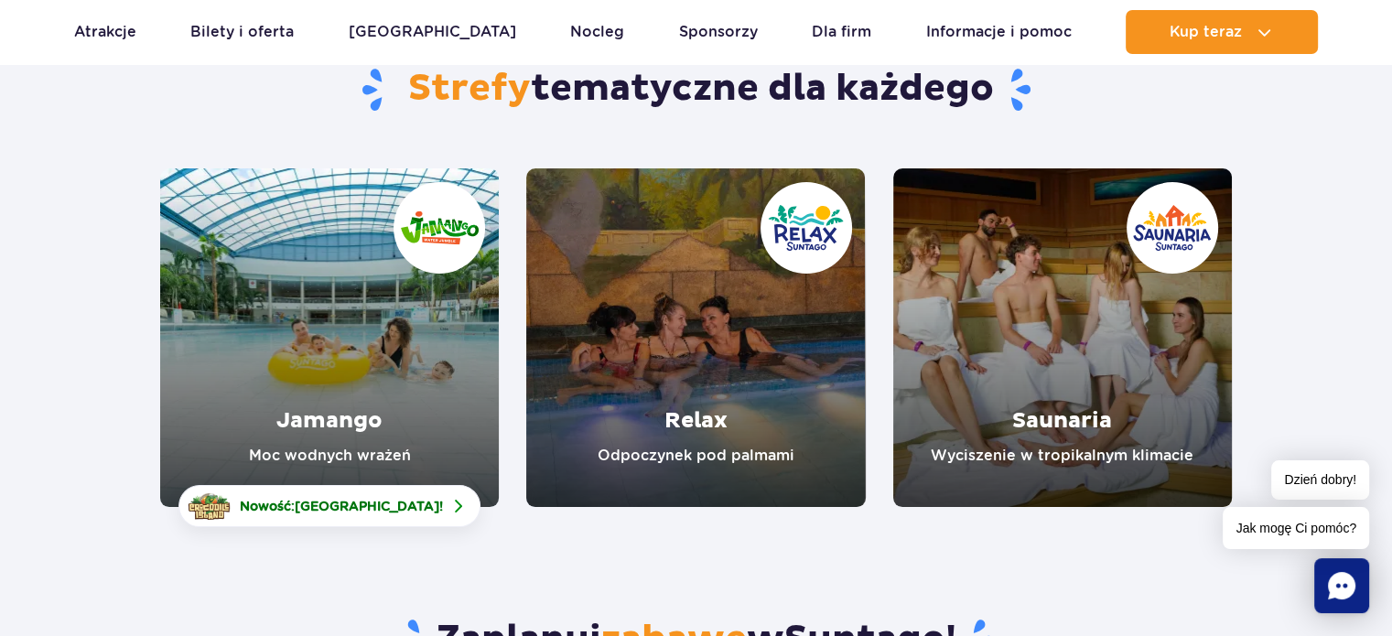
click at [730, 332] on link "Relax" at bounding box center [695, 337] width 339 height 339
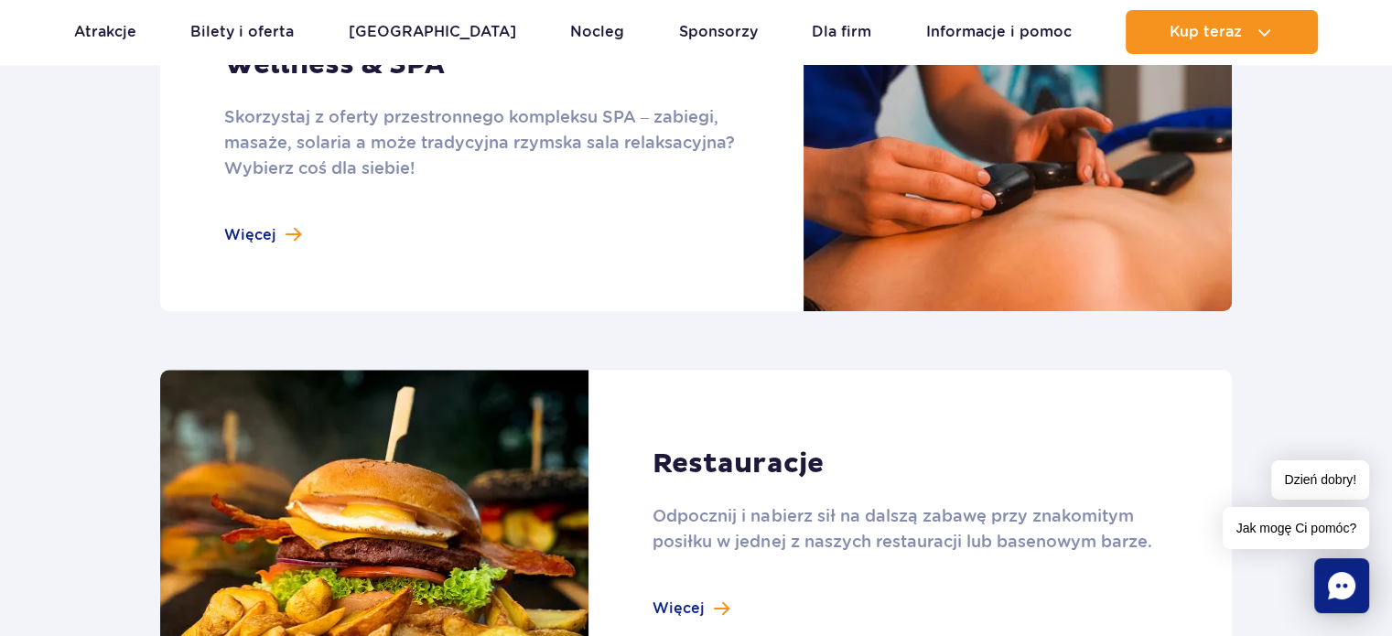
scroll to position [1281, 0]
